Goal: Transaction & Acquisition: Book appointment/travel/reservation

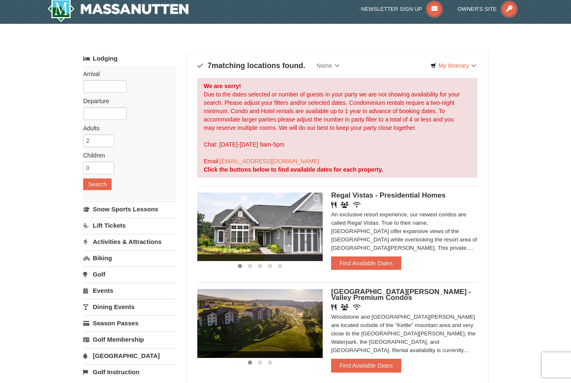
scroll to position [6, 0]
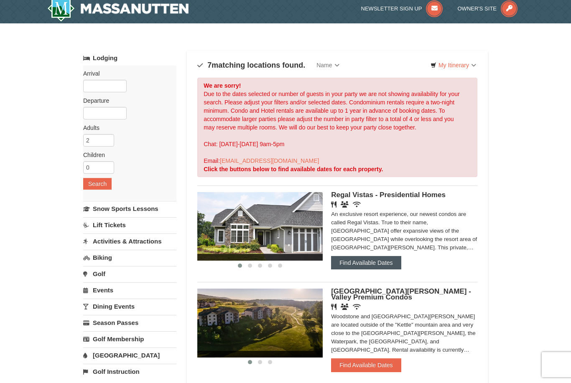
click at [376, 266] on button "Find Available Dates" at bounding box center [366, 262] width 70 height 13
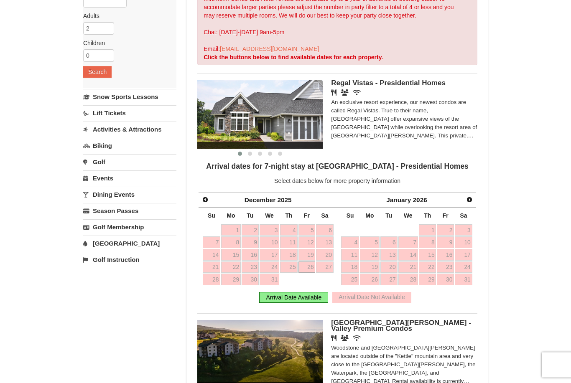
scroll to position [117, 0]
click at [280, 294] on div "Arrival Date Available" at bounding box center [293, 297] width 69 height 11
click at [295, 297] on div "Arrival Date Available" at bounding box center [293, 297] width 69 height 11
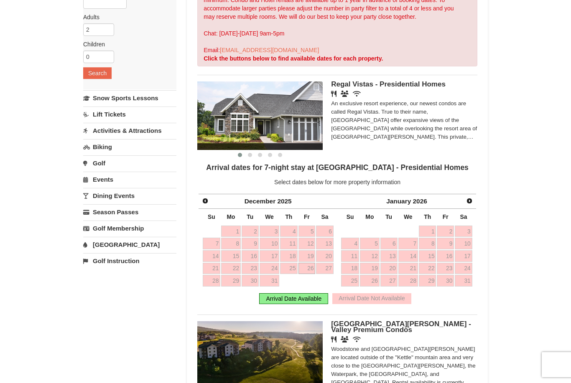
scroll to position [117, 0]
click at [471, 199] on span "Next" at bounding box center [469, 200] width 7 height 7
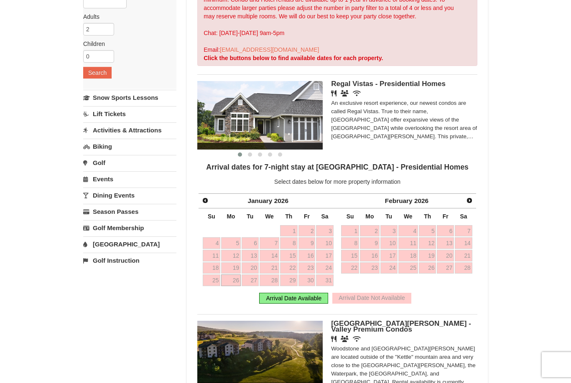
click at [468, 200] on span "Next" at bounding box center [469, 200] width 7 height 7
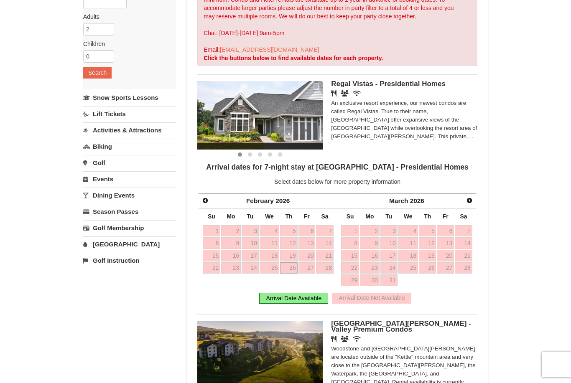
click at [468, 204] on link "Next" at bounding box center [469, 201] width 12 height 12
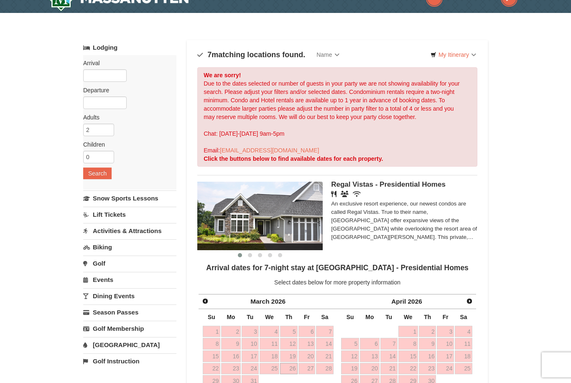
scroll to position [0, 0]
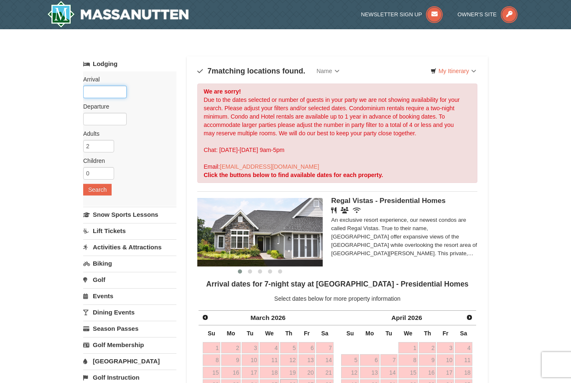
click at [97, 93] on input "text" at bounding box center [104, 92] width 43 height 13
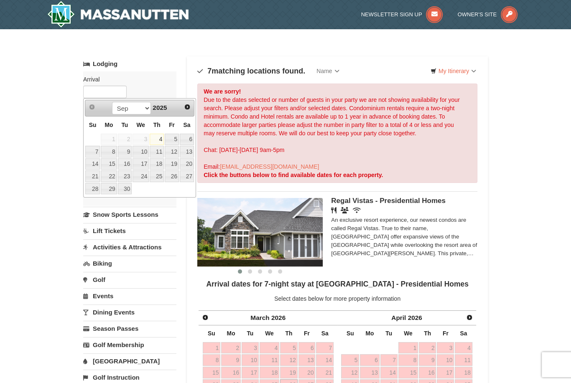
click at [183, 110] on link "Next" at bounding box center [187, 107] width 12 height 12
click at [134, 109] on select "Sep Oct Nov Dec" at bounding box center [131, 108] width 39 height 13
click at [171, 177] on link "26" at bounding box center [172, 176] width 14 height 12
type input "[DATE]"
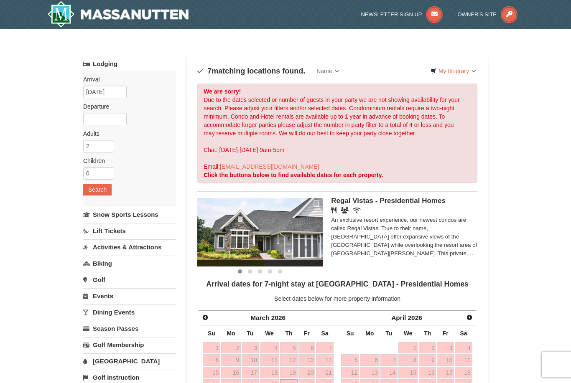
click at [97, 134] on label "Adults Please format dates MM/DD/YYYY" at bounding box center [126, 134] width 87 height 8
click at [106, 120] on input "text" at bounding box center [104, 119] width 43 height 13
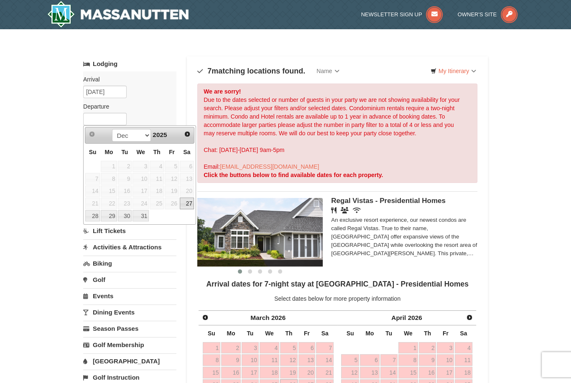
click at [185, 136] on span "Next" at bounding box center [187, 134] width 7 height 7
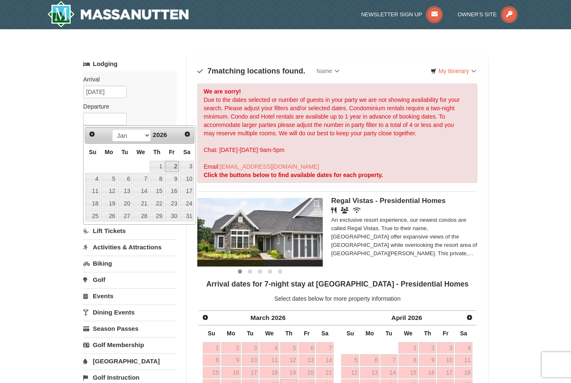
click at [170, 168] on link "2" at bounding box center [172, 167] width 14 height 12
type input "[DATE]"
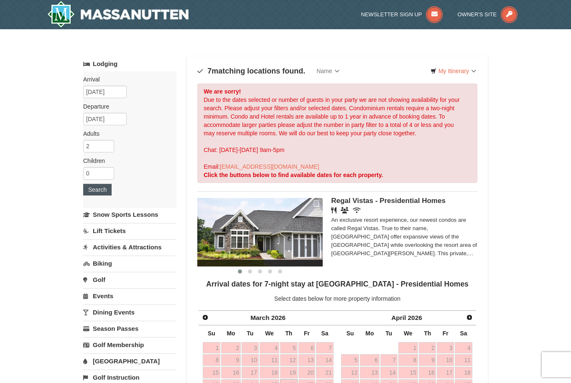
click at [96, 190] on button "Search" at bounding box center [97, 190] width 28 height 12
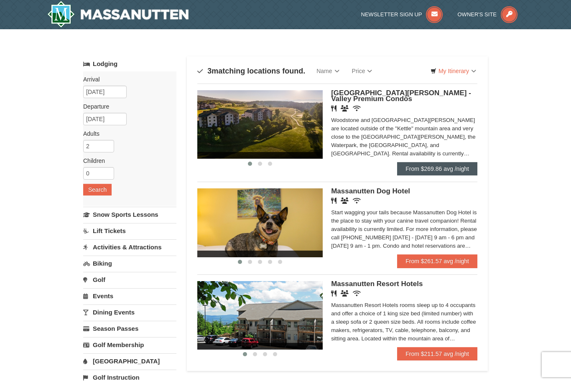
click at [449, 165] on link "From $269.86 avg /night" at bounding box center [437, 168] width 80 height 13
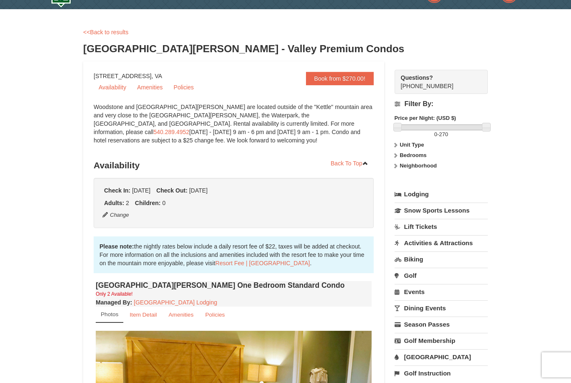
scroll to position [20, 0]
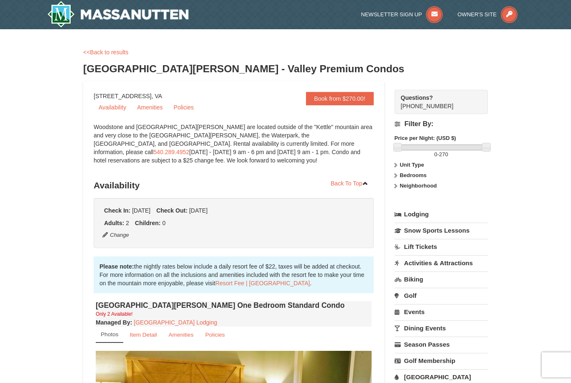
scroll to position [0, 0]
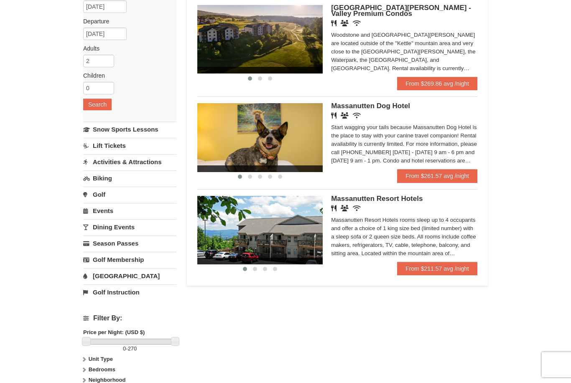
scroll to position [86, 0]
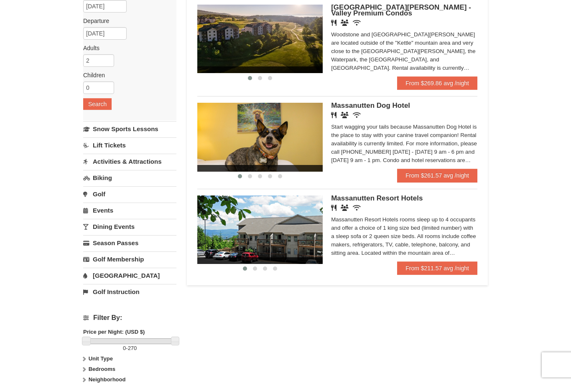
click at [365, 201] on span "Massanutten Resort Hotels" at bounding box center [377, 198] width 92 height 8
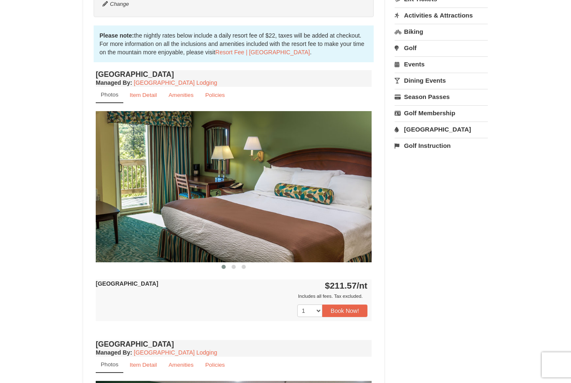
scroll to position [247, 0]
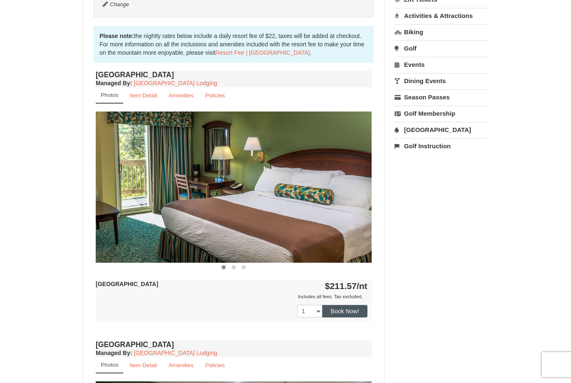
click at [354, 310] on button "Book Now!" at bounding box center [344, 311] width 45 height 13
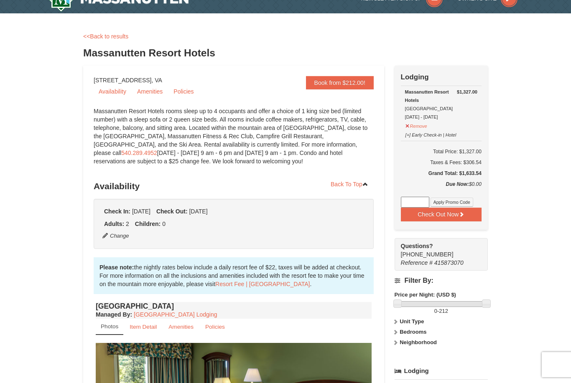
scroll to position [0, 0]
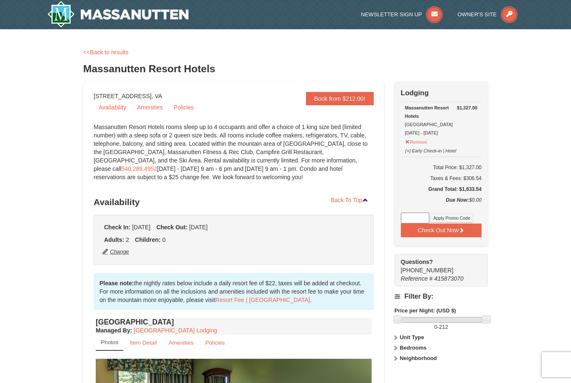
click at [109, 252] on button "Change" at bounding box center [116, 251] width 28 height 9
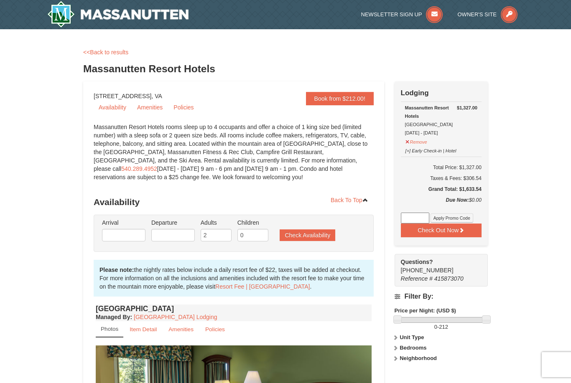
type input "[DATE]"
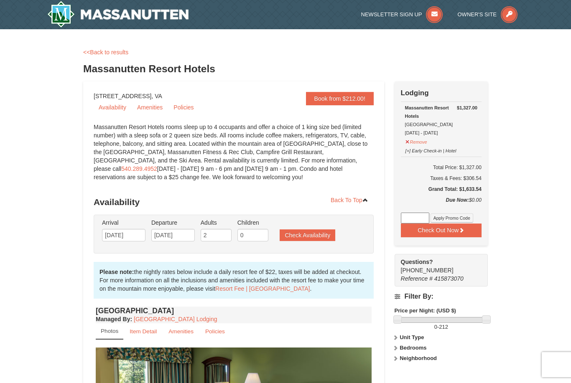
click at [257, 246] on div "Arrival Please format dates MM/DD/YYYY Please format dates MM/DD/YYYY [DATE] De…" at bounding box center [234, 234] width 280 height 39
click at [254, 246] on div "Arrival Please format dates MM/DD/YYYY Please format dates MM/DD/YYYY [DATE] De…" at bounding box center [234, 234] width 280 height 39
click at [258, 237] on input "0" at bounding box center [252, 235] width 31 height 13
type input "3"
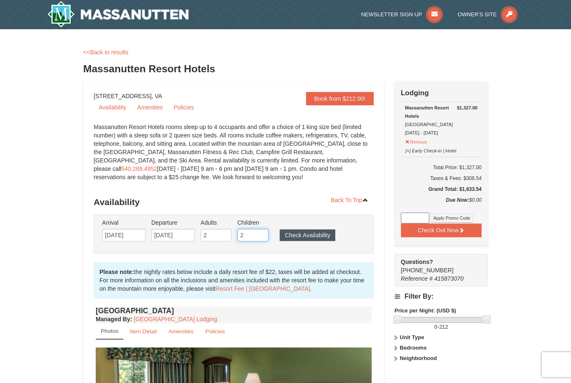
type input "2"
click at [321, 239] on button "Check Availability" at bounding box center [308, 235] width 56 height 12
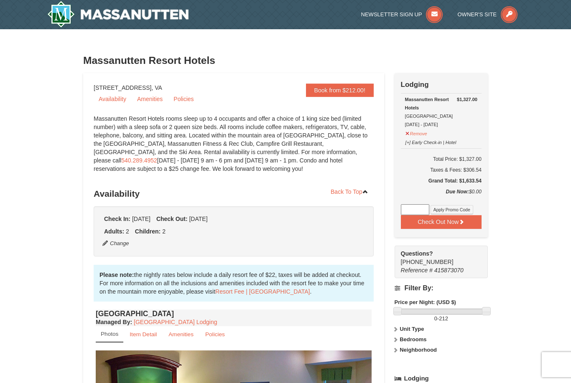
click at [98, 22] on img at bounding box center [117, 14] width 141 height 27
